Goal: Navigation & Orientation: Find specific page/section

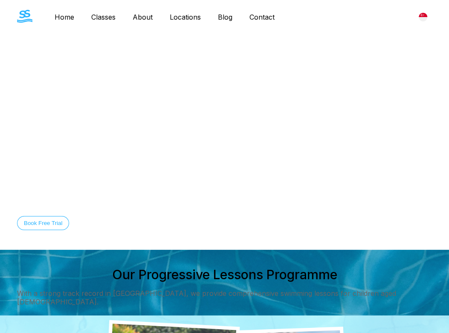
click at [267, 15] on link "Contact" at bounding box center [262, 17] width 42 height 9
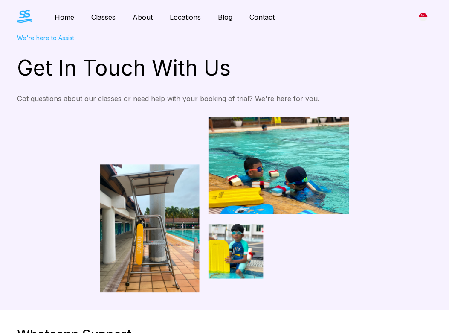
click at [223, 20] on link "Blog" at bounding box center [226, 17] width 32 height 9
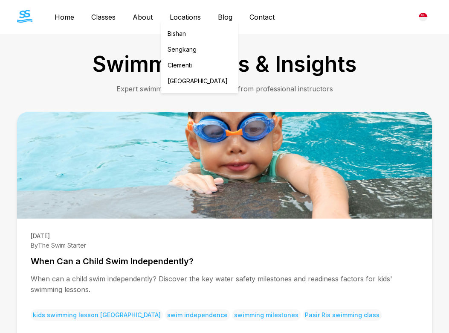
click at [178, 17] on link "Locations" at bounding box center [185, 17] width 48 height 9
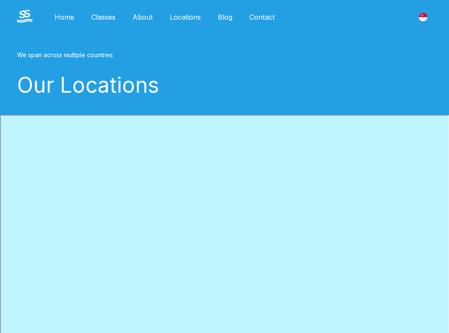
click at [110, 20] on link "Classes" at bounding box center [103, 17] width 41 height 9
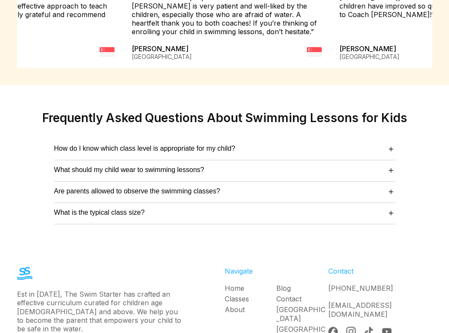
scroll to position [3082, 0]
